Goal: Task Accomplishment & Management: Use online tool/utility

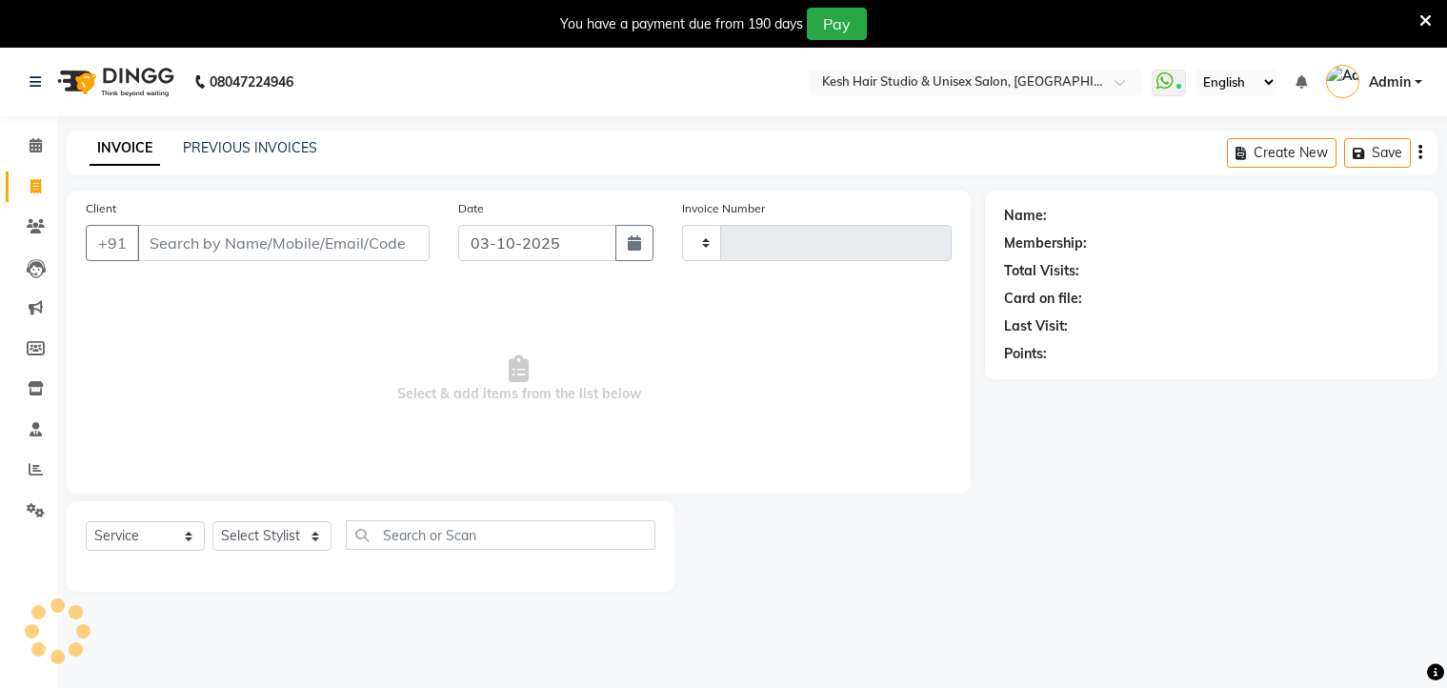
select select "service"
select select "5431"
type input "0880"
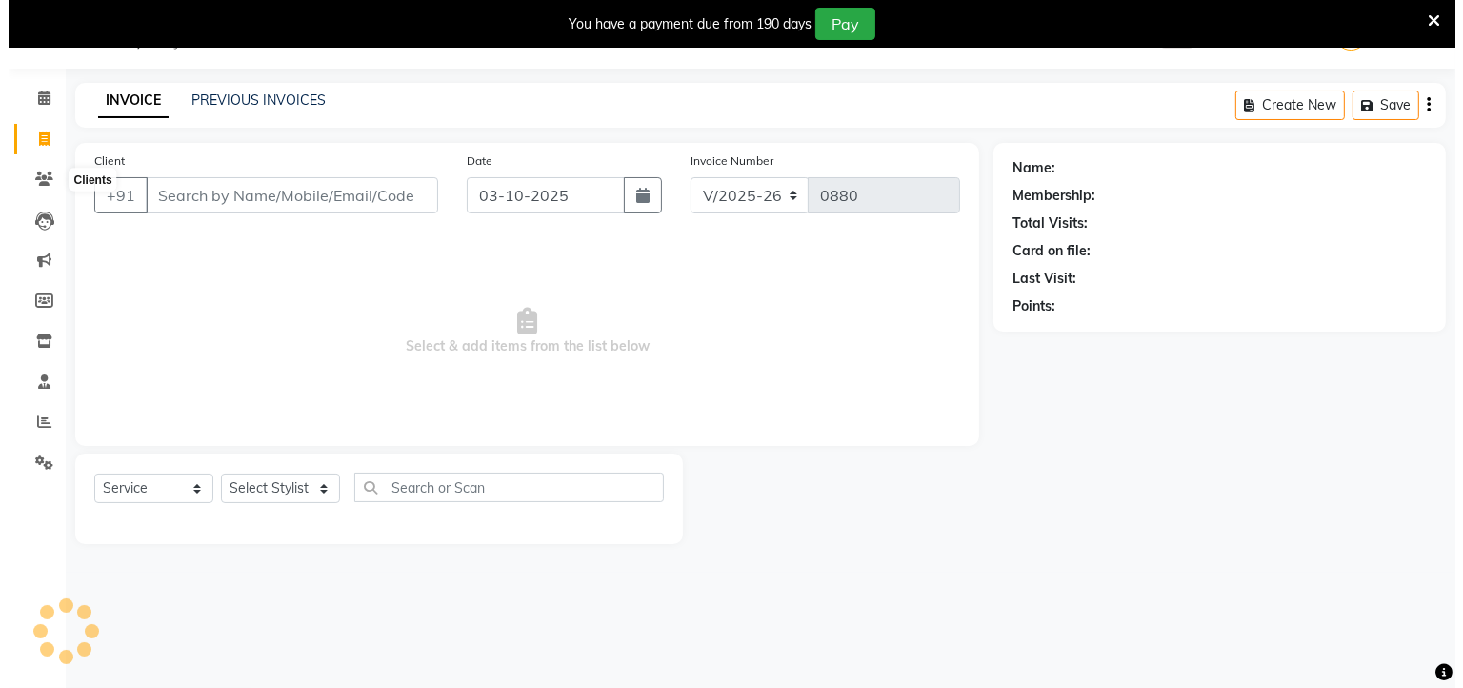
scroll to position [48, 0]
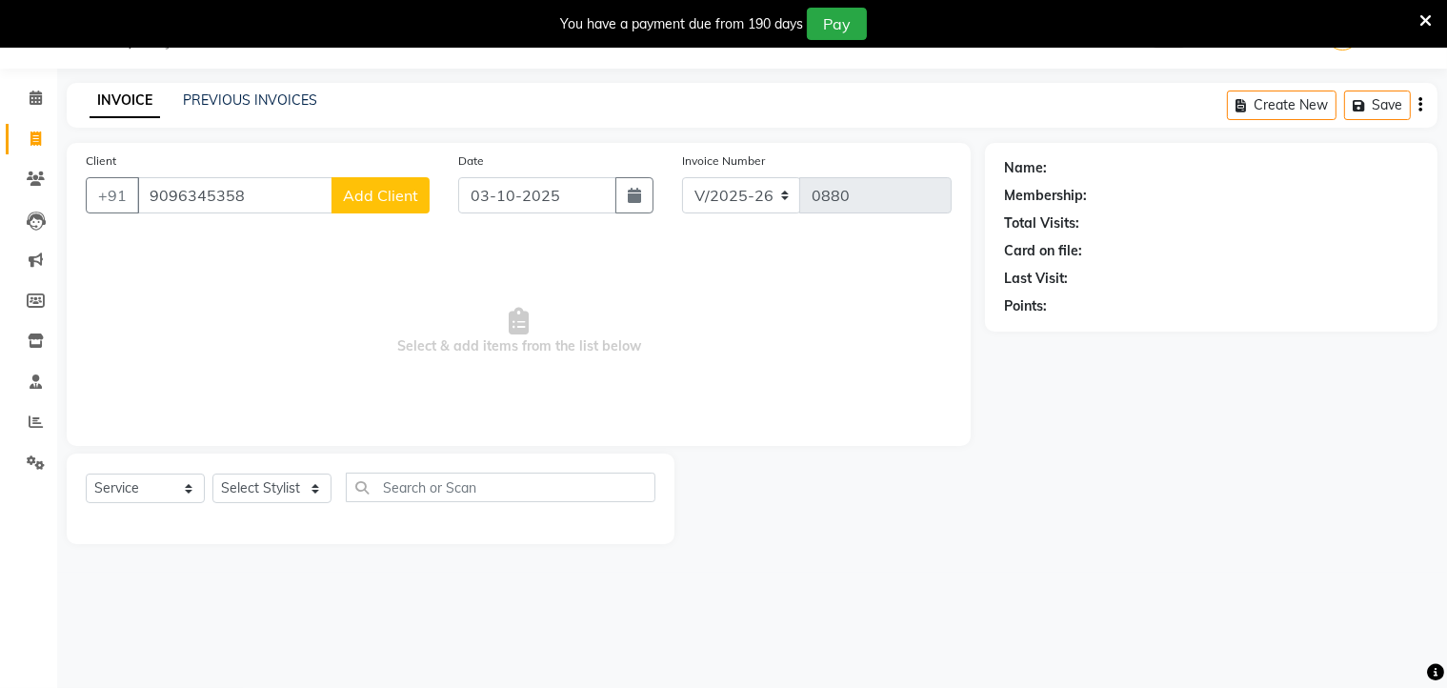
type input "9096345358"
click at [386, 201] on span "Add Client" at bounding box center [380, 195] width 75 height 19
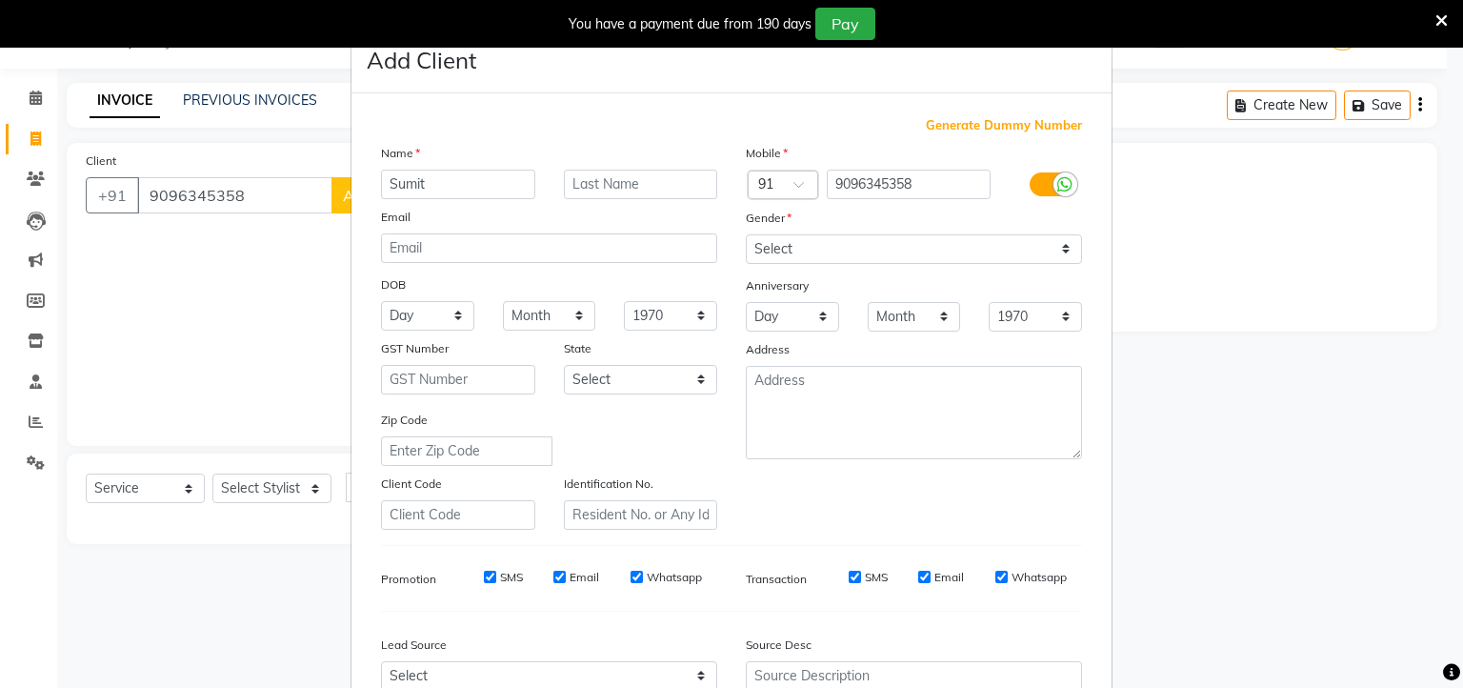
type input "Sumit"
click at [778, 254] on select "Select [DEMOGRAPHIC_DATA] [DEMOGRAPHIC_DATA] Other Prefer Not To Say" at bounding box center [914, 249] width 336 height 30
select select "[DEMOGRAPHIC_DATA]"
click at [746, 235] on select "Select [DEMOGRAPHIC_DATA] [DEMOGRAPHIC_DATA] Other Prefer Not To Say" at bounding box center [914, 249] width 336 height 30
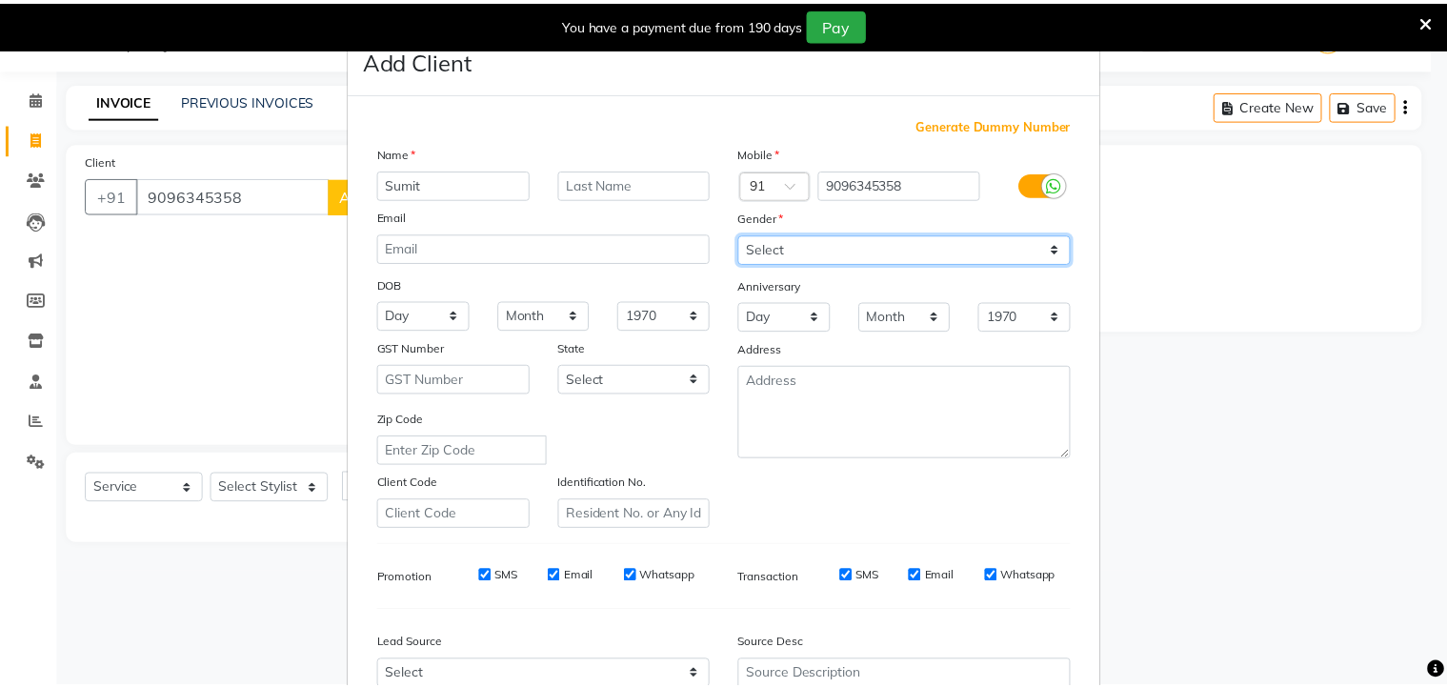
scroll to position [202, 0]
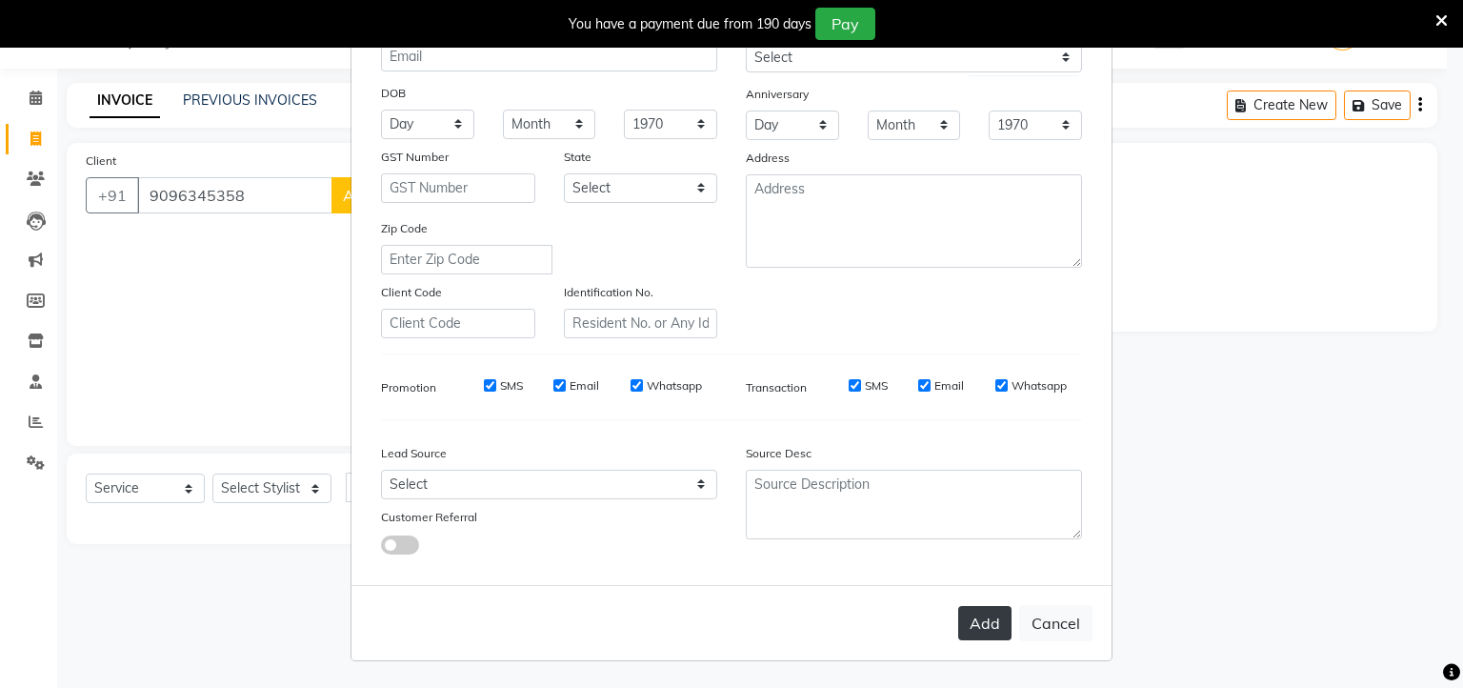
click at [979, 615] on button "Add" at bounding box center [984, 623] width 53 height 34
select select
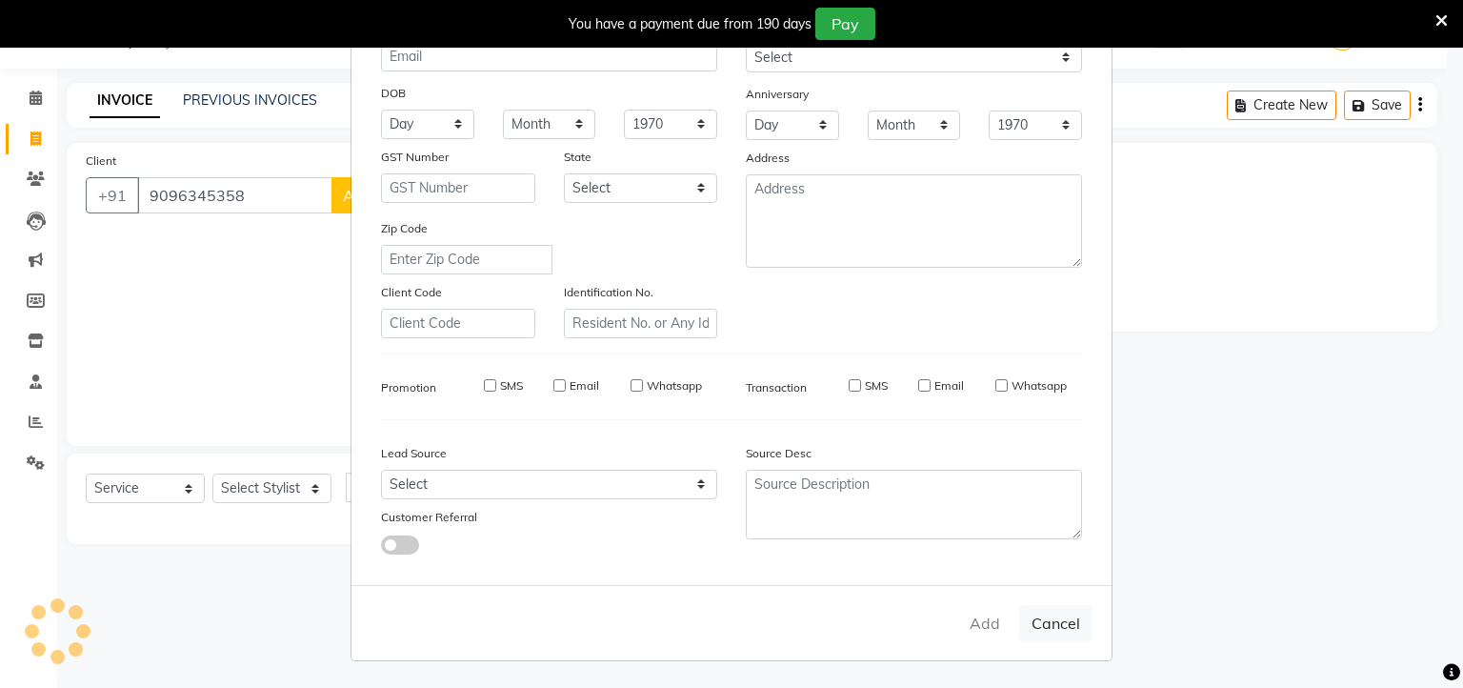
select select
checkbox input "false"
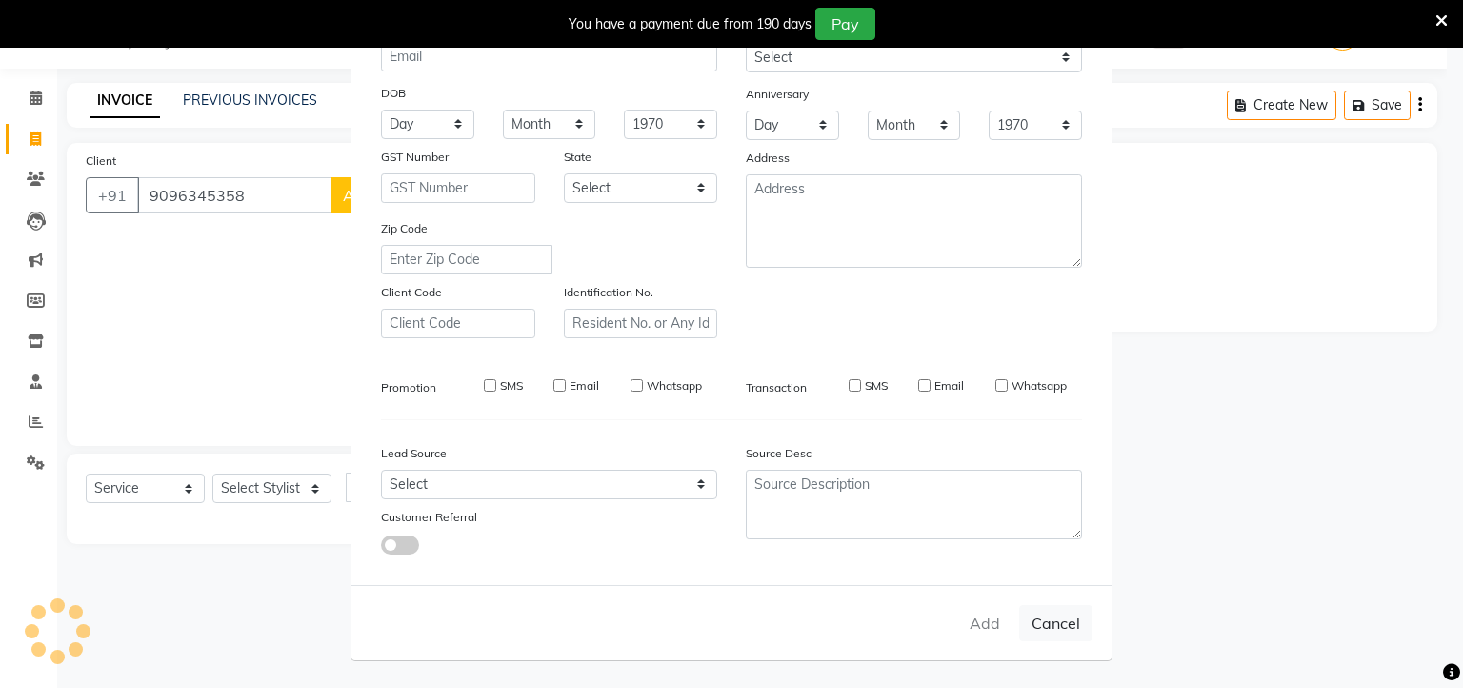
checkbox input "false"
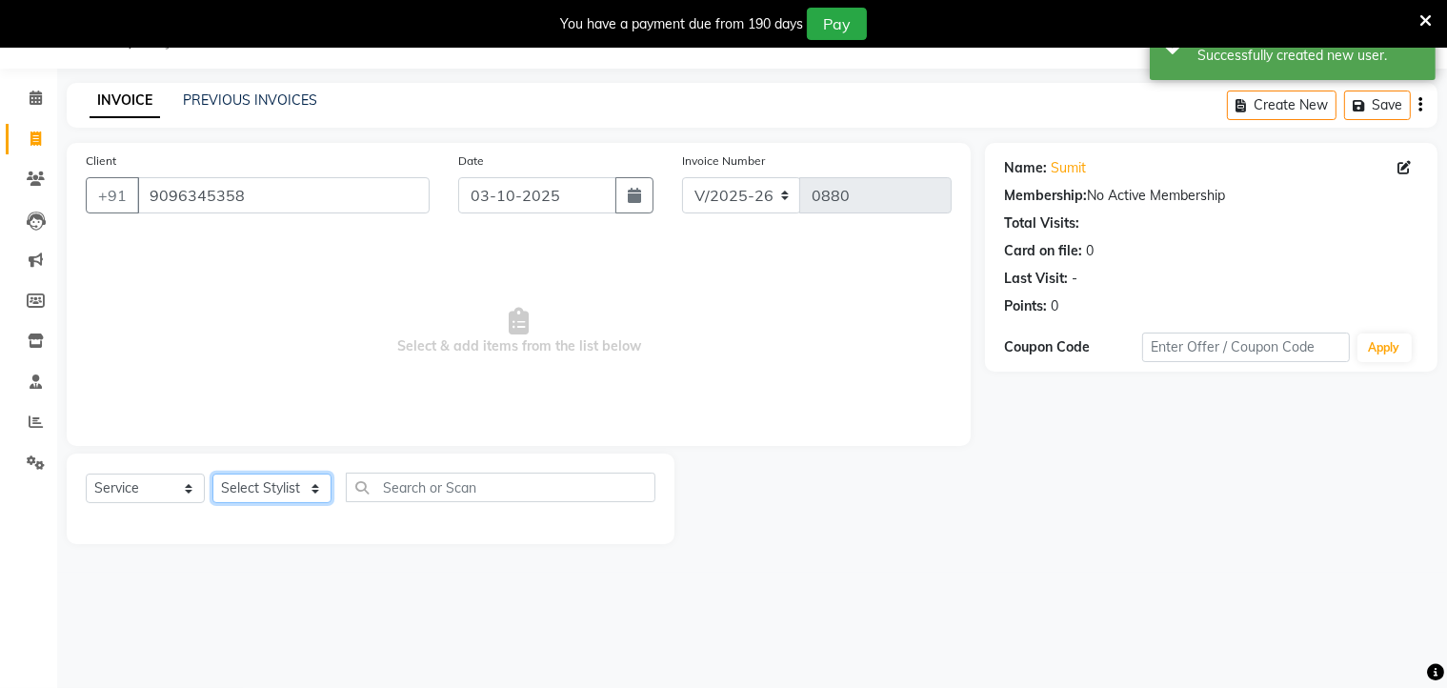
click at [321, 485] on select "Select Stylist Aditya [PERSON_NAME] [PERSON_NAME] Priyanka Saurabh Yash" at bounding box center [271, 488] width 119 height 30
select select "36303"
click at [212, 474] on select "Select Stylist Aditya [PERSON_NAME] [PERSON_NAME] Priyanka Saurabh Yash" at bounding box center [271, 488] width 119 height 30
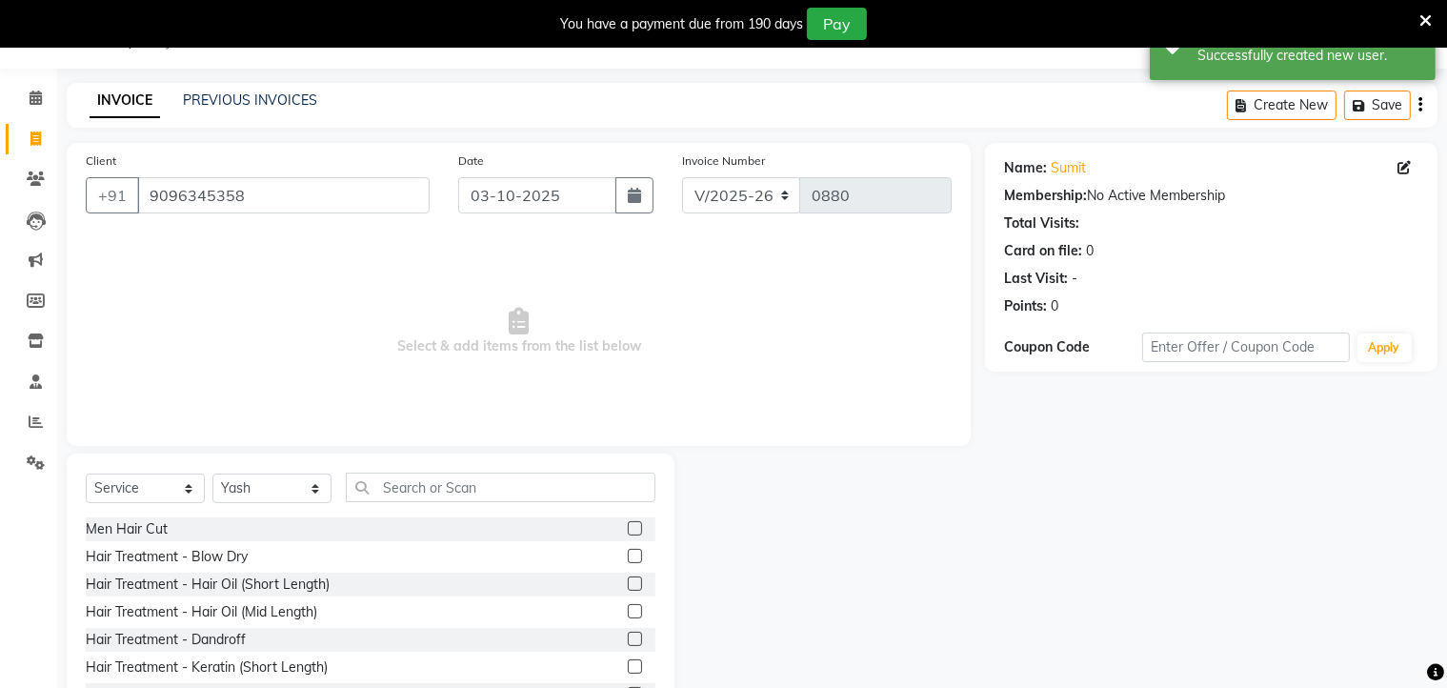
click at [628, 527] on label at bounding box center [635, 528] width 14 height 14
click at [628, 527] on input "checkbox" at bounding box center [634, 529] width 12 height 12
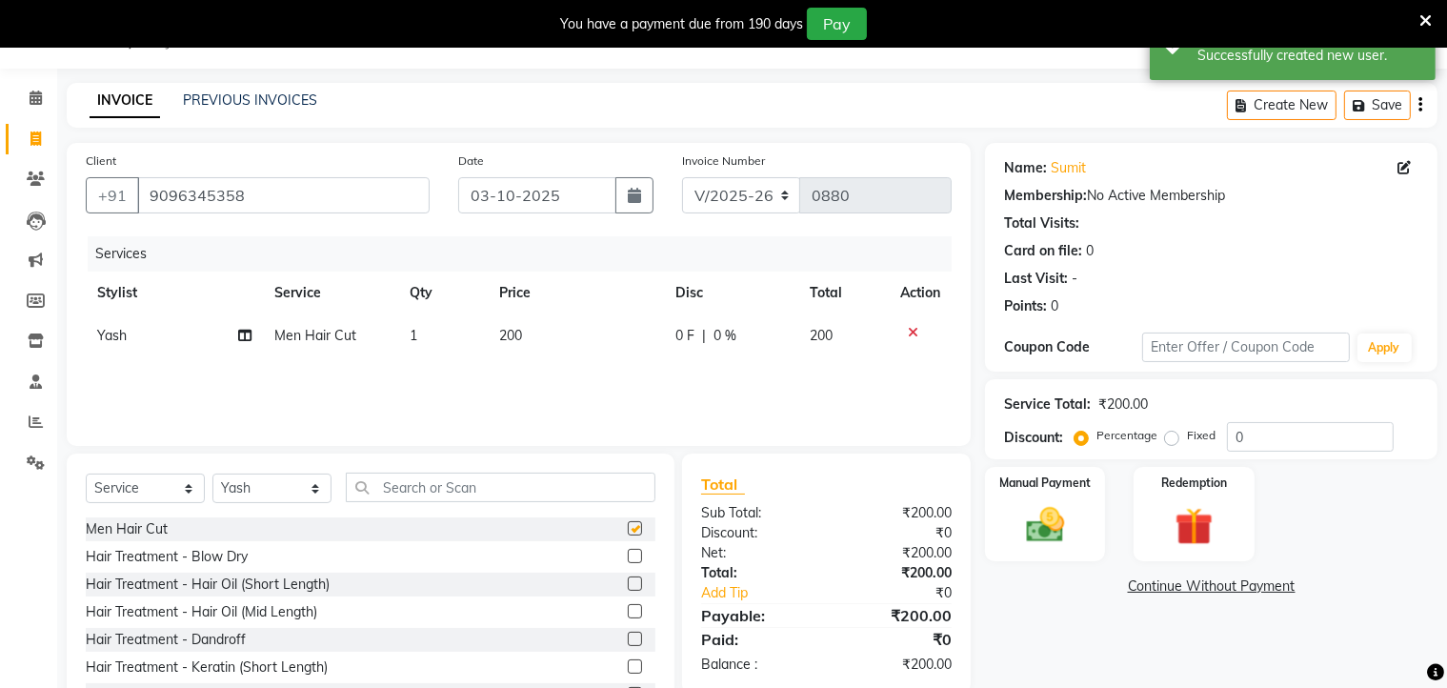
checkbox input "false"
click at [573, 489] on input "text" at bounding box center [501, 487] width 310 height 30
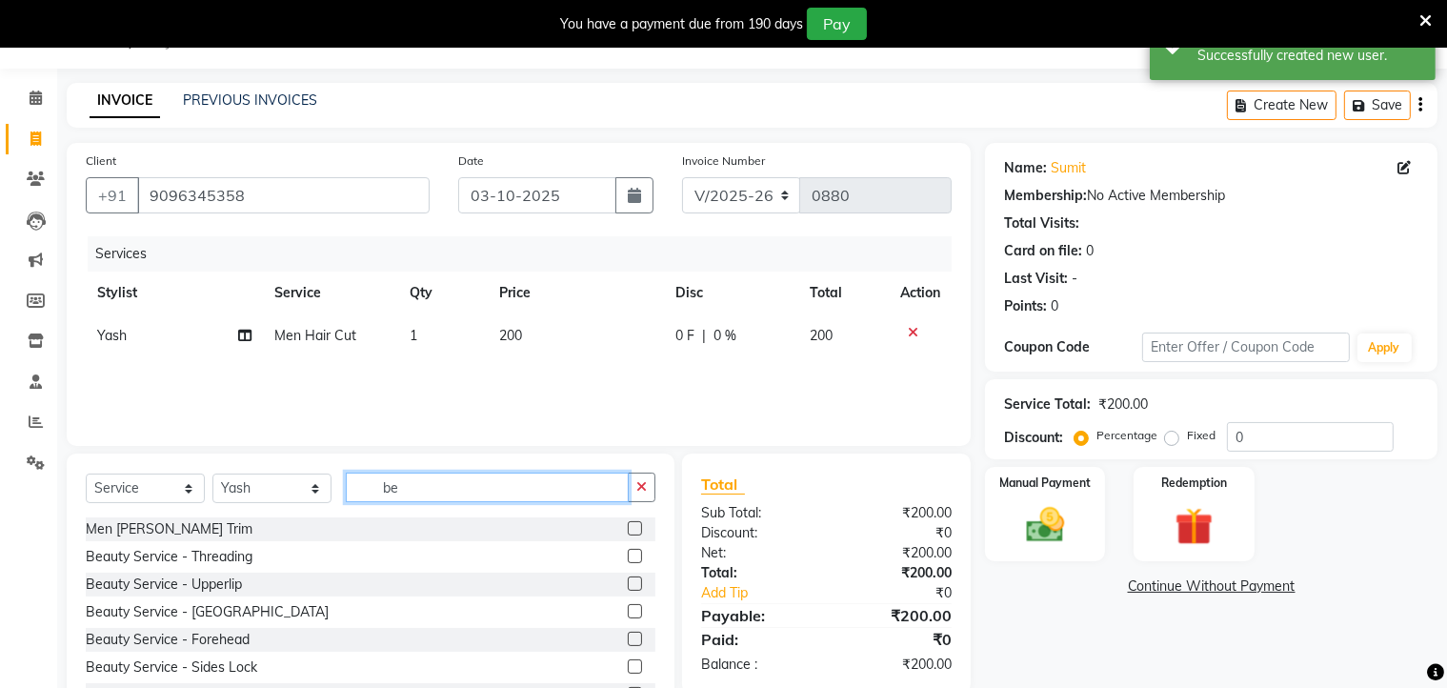
type input "be"
click at [628, 523] on label at bounding box center [635, 528] width 14 height 14
click at [628, 523] on input "checkbox" at bounding box center [634, 529] width 12 height 12
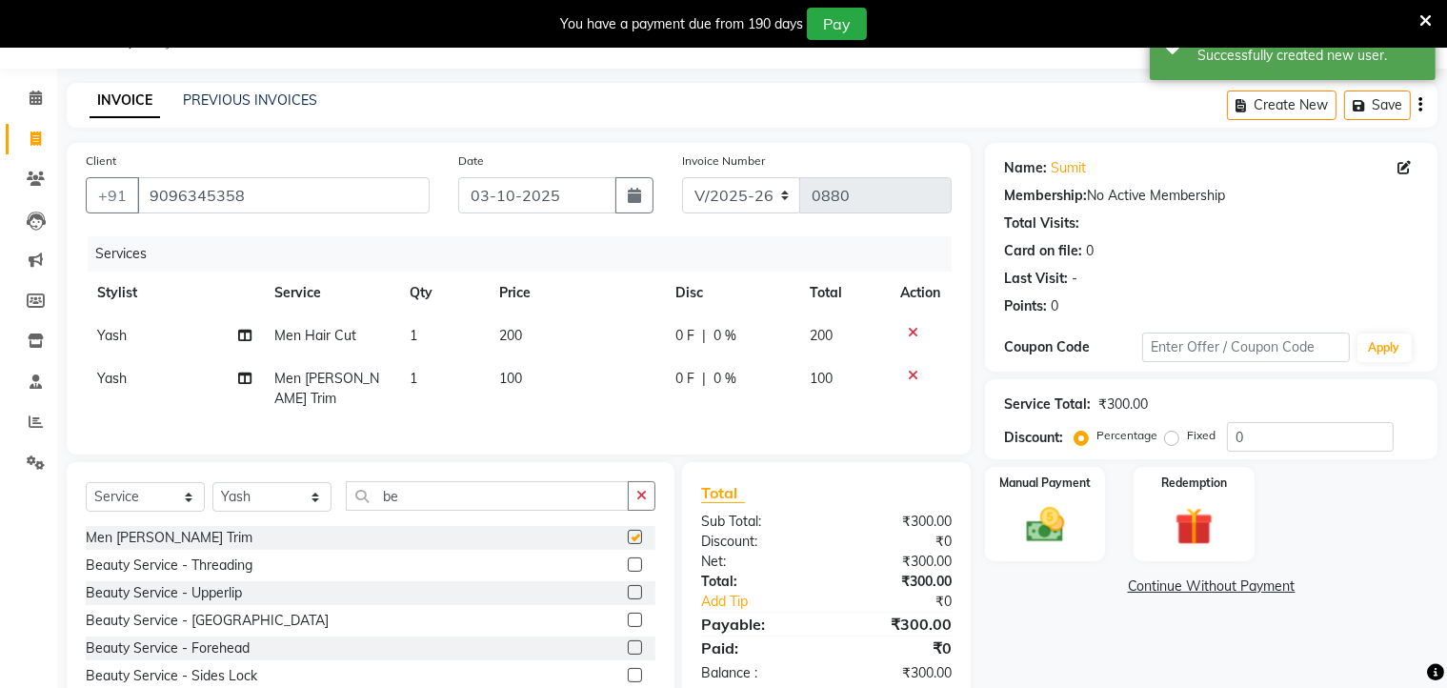
checkbox input "false"
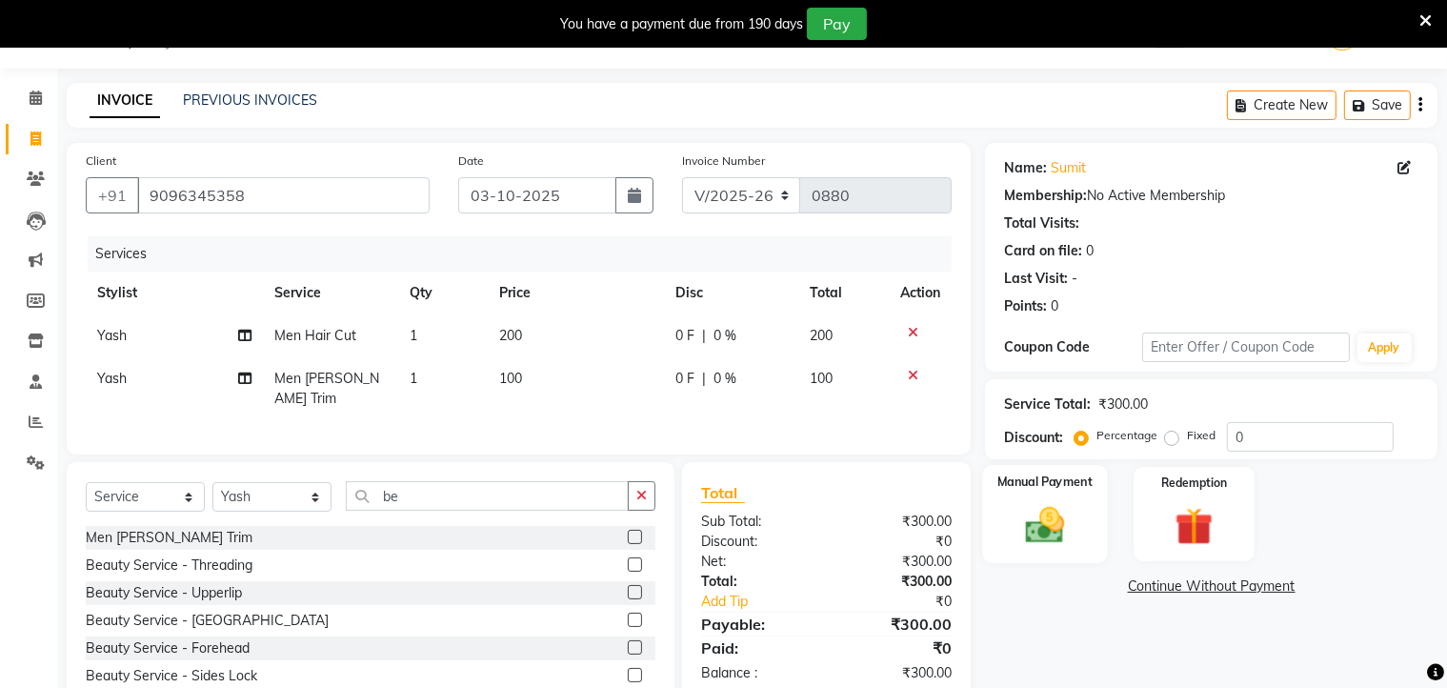
click at [1076, 504] on img at bounding box center [1045, 526] width 64 height 46
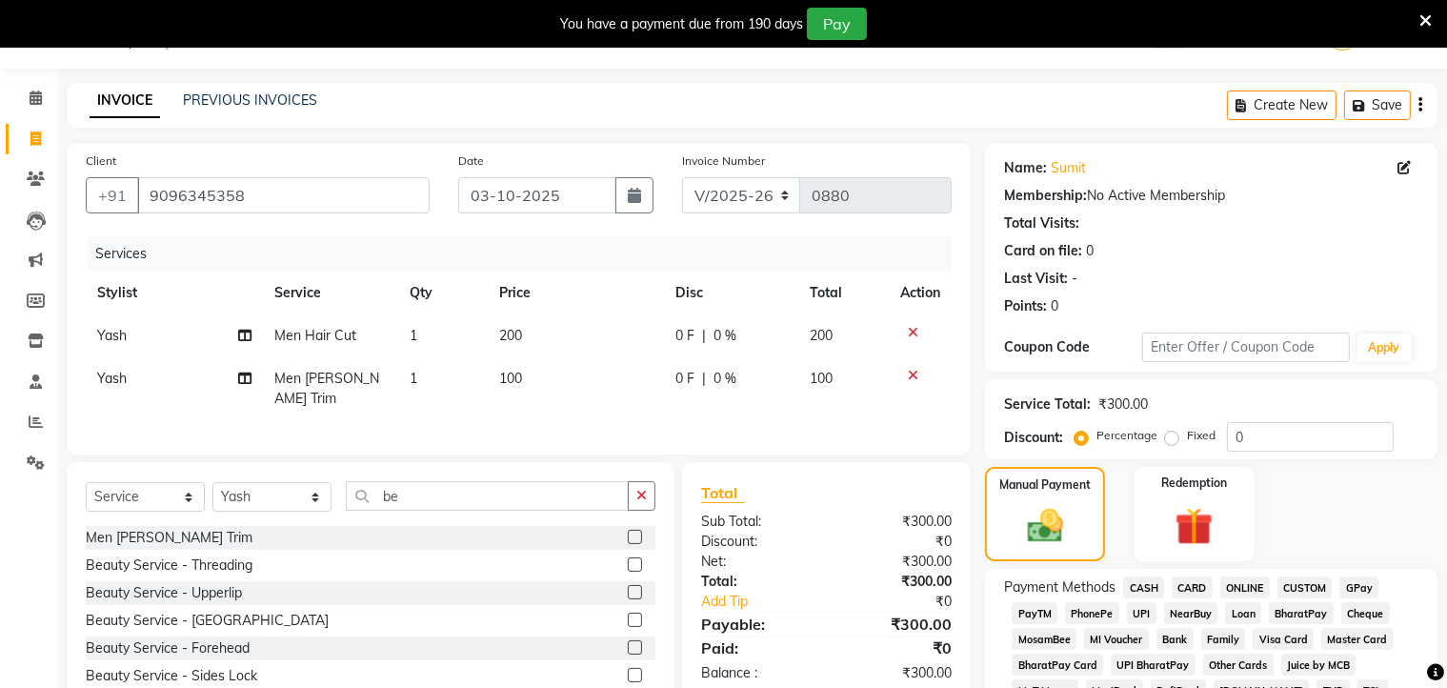
click at [1235, 579] on span "ONLINE" at bounding box center [1245, 587] width 50 height 22
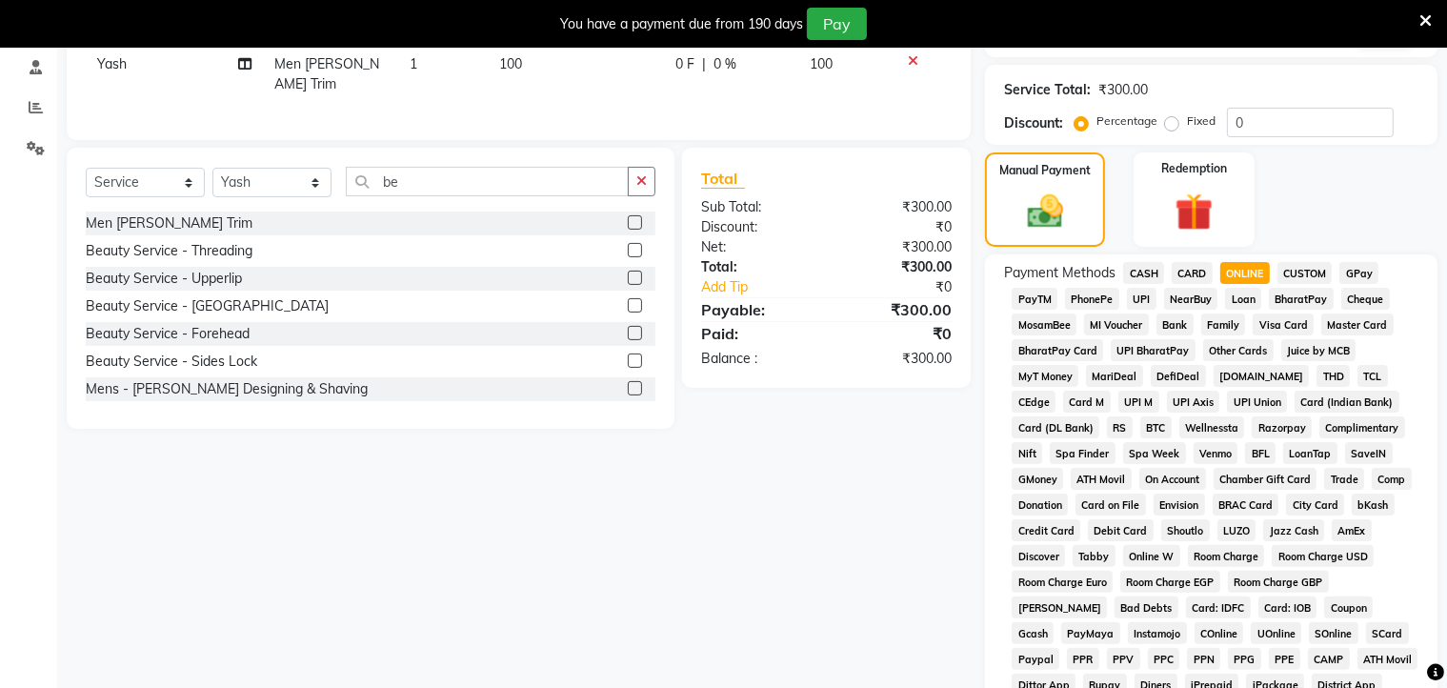
scroll to position [716, 0]
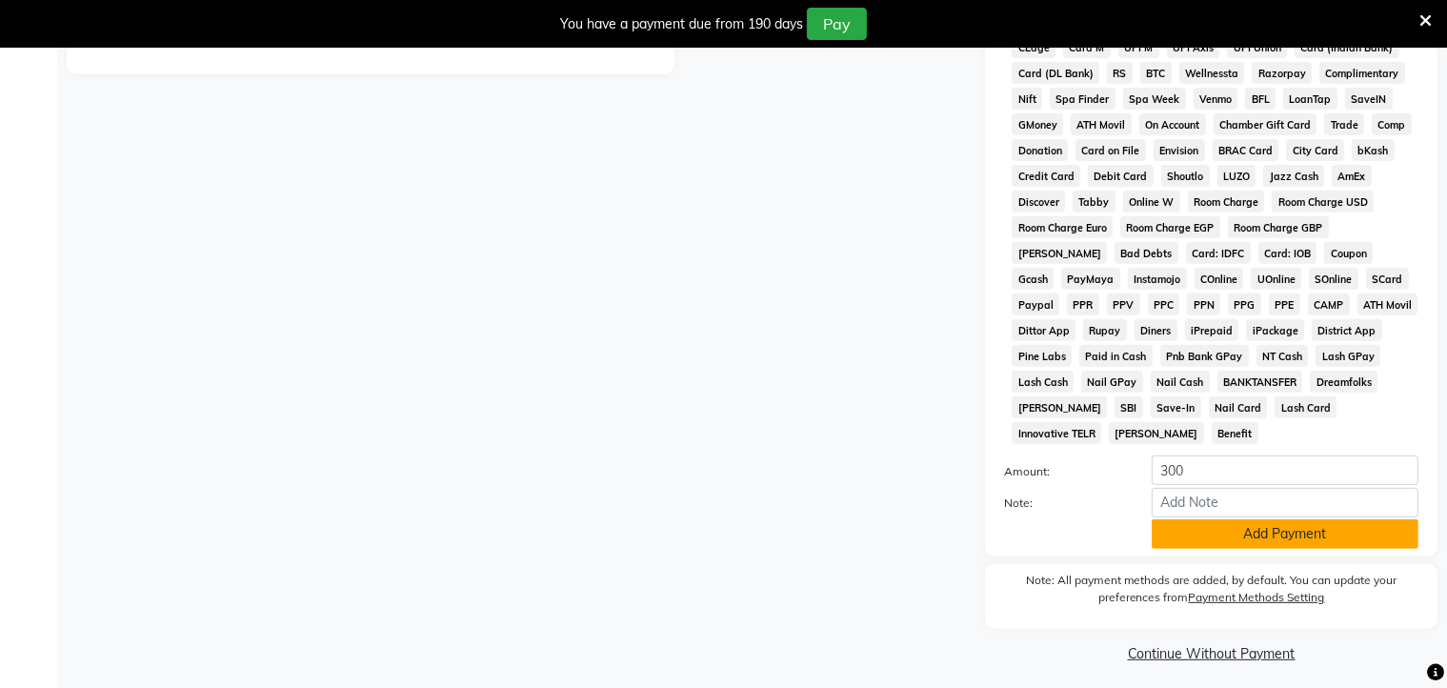
click at [1234, 520] on button "Add Payment" at bounding box center [1285, 534] width 267 height 30
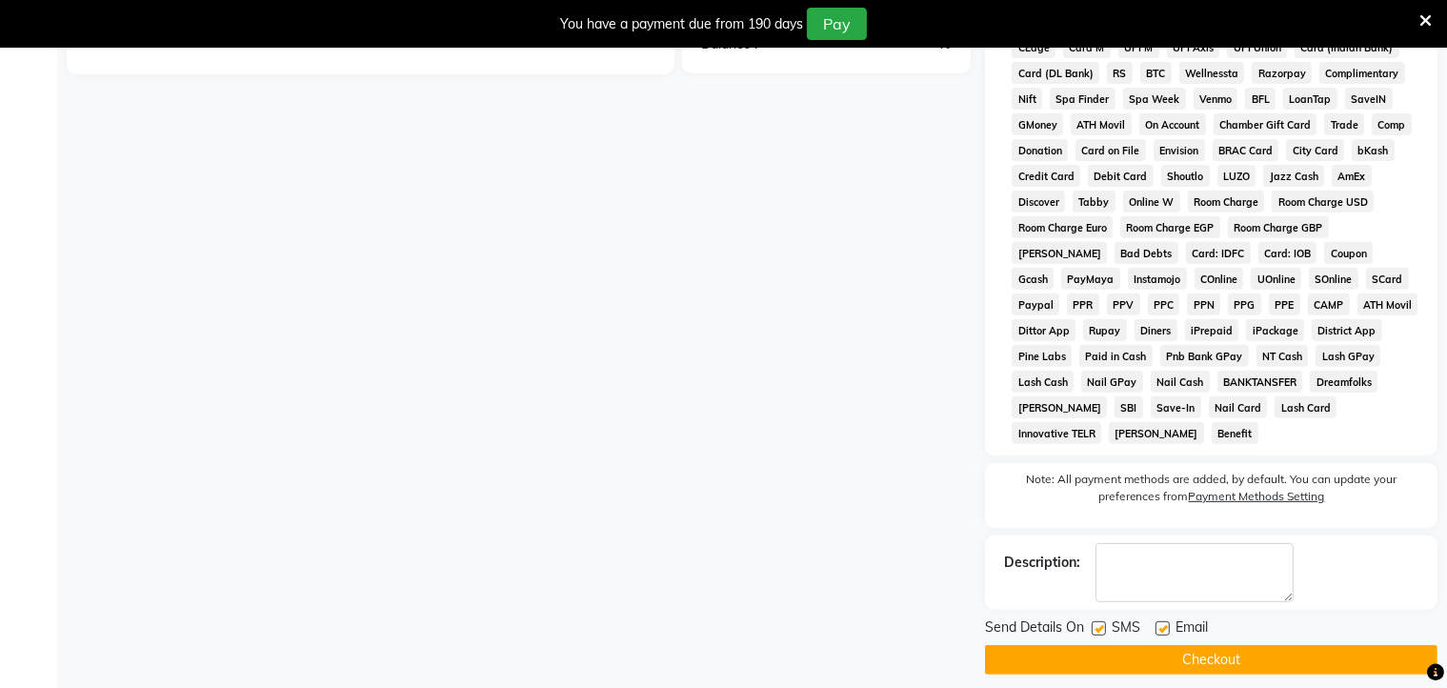
click at [1225, 645] on button "Checkout" at bounding box center [1211, 660] width 452 height 30
